Goal: Information Seeking & Learning: Learn about a topic

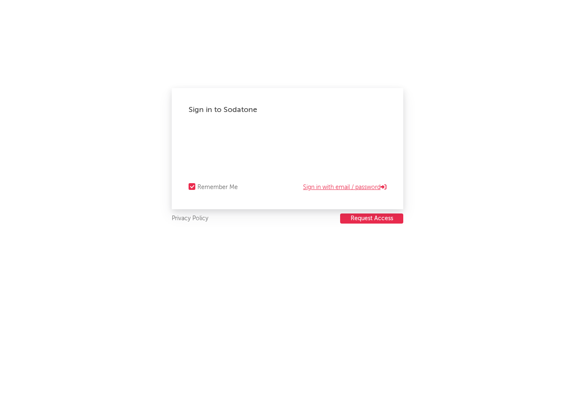
click at [322, 188] on link "Sign in with email / password" at bounding box center [344, 187] width 83 height 10
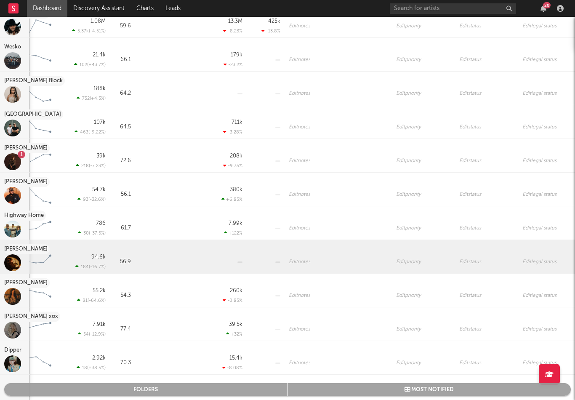
click at [12, 265] on div at bounding box center [12, 262] width 17 height 17
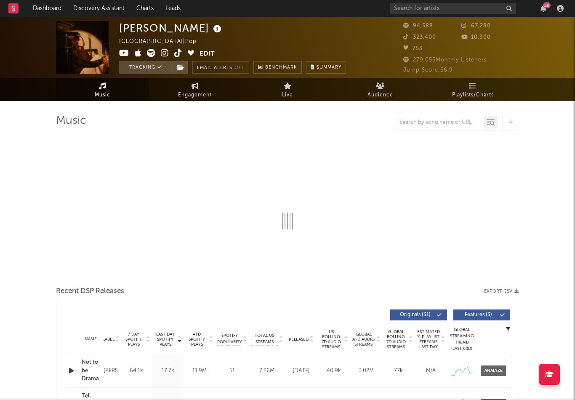
select select "6m"
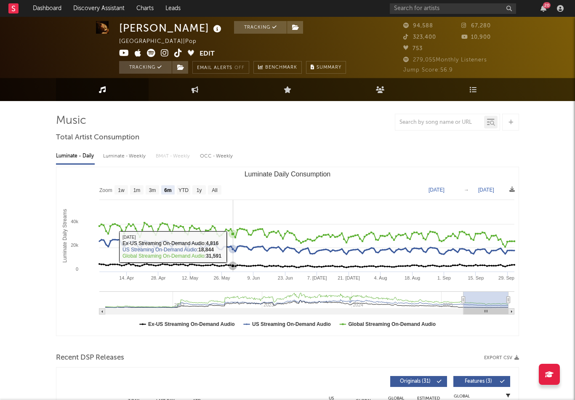
scroll to position [3, 0]
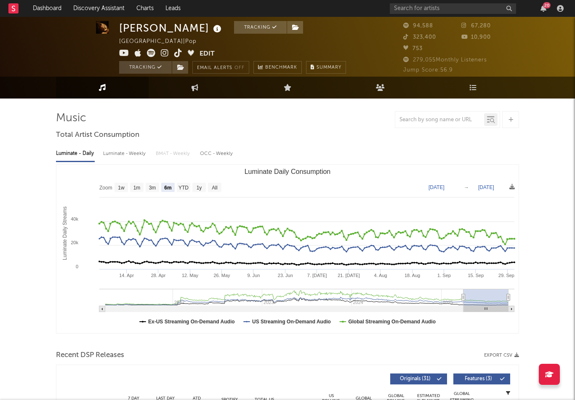
click at [130, 153] on div "Luminate - Weekly" at bounding box center [125, 153] width 44 height 14
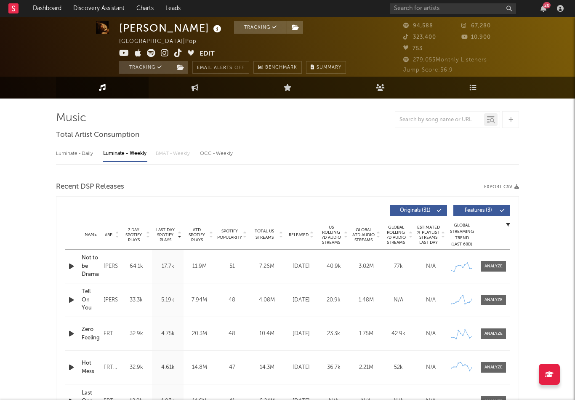
select select "6m"
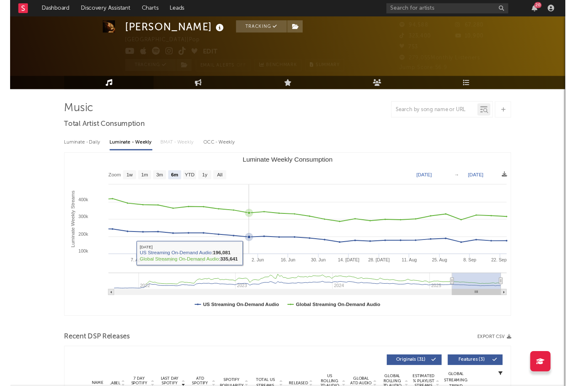
scroll to position [0, 0]
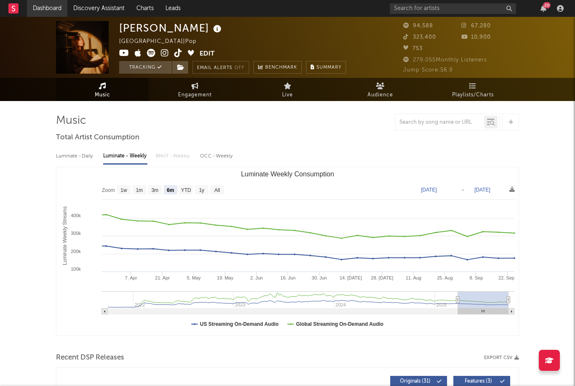
click at [48, 11] on link "Dashboard" at bounding box center [47, 8] width 40 height 17
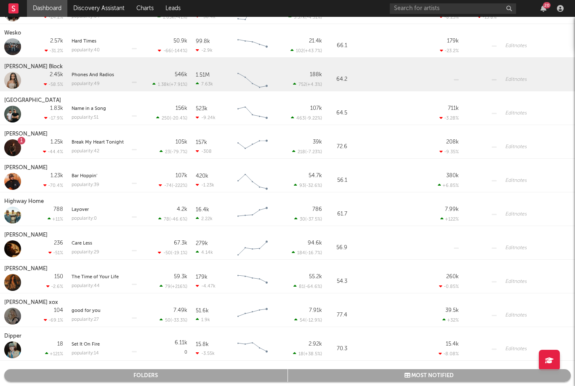
click at [15, 208] on div at bounding box center [12, 215] width 17 height 17
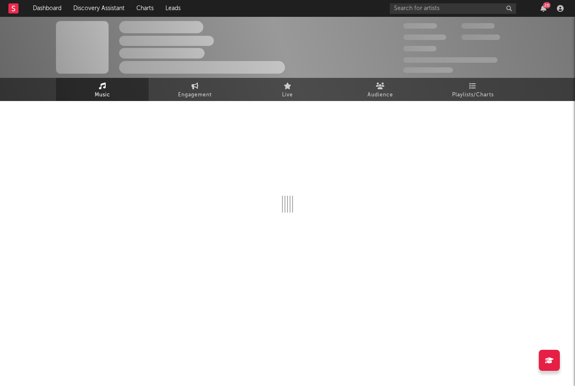
select select "6m"
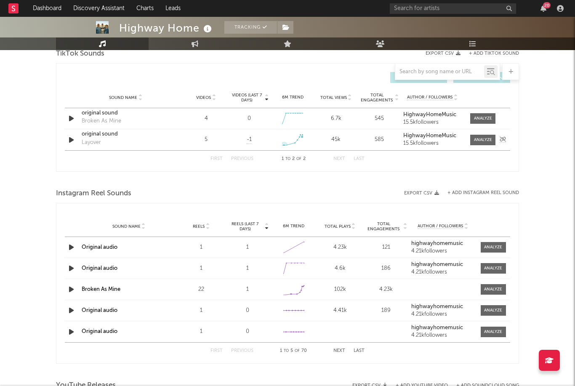
scroll to position [547, 0]
